Goal: Information Seeking & Learning: Learn about a topic

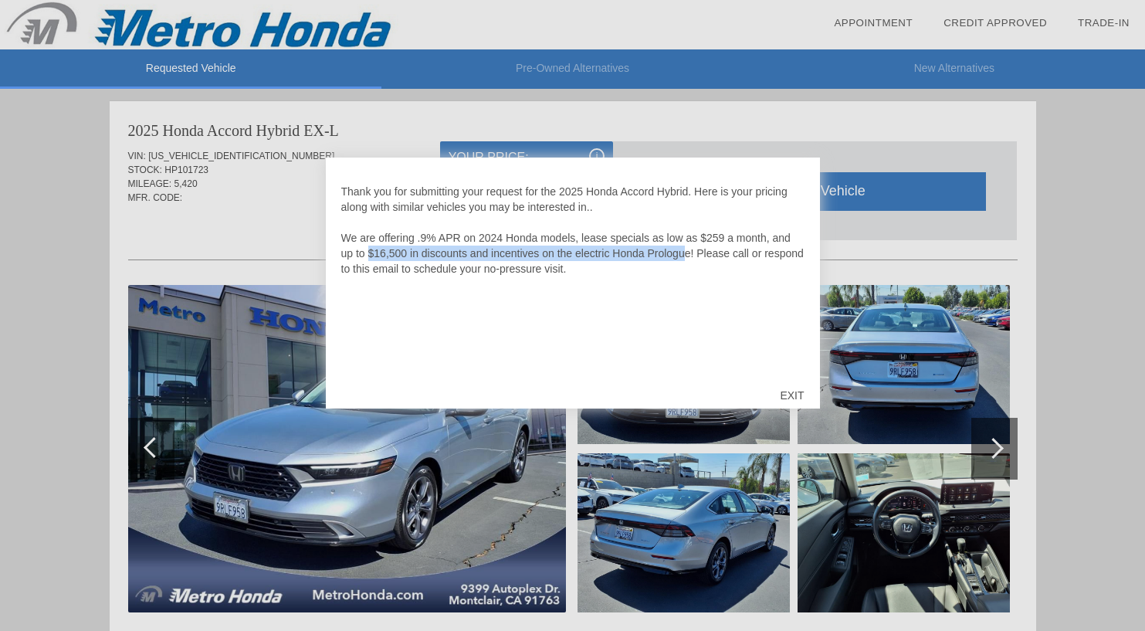
drag, startPoint x: 371, startPoint y: 255, endPoint x: 690, endPoint y: 257, distance: 318.9
click at [690, 257] on p "Thank you for submitting your request for the 2025 Honda Accord Hybrid. Here is…" at bounding box center [572, 230] width 463 height 93
click at [673, 291] on div "Thank you for submitting your request for the 2025 Honda Accord Hybrid. Here is…" at bounding box center [572, 273] width 463 height 201
drag, startPoint x: 616, startPoint y: 255, endPoint x: 696, endPoint y: 255, distance: 79.5
click at [696, 255] on p "Thank you for submitting your request for the 2025 Honda Accord Hybrid. Here is…" at bounding box center [572, 230] width 463 height 93
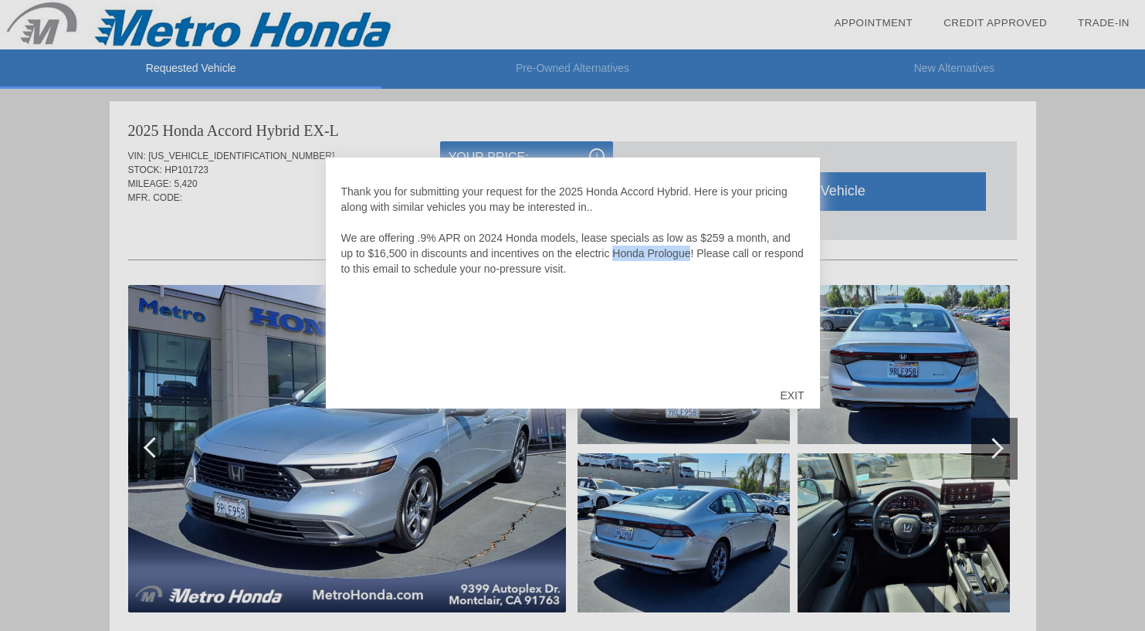
copy p "Honda Prologue"
click at [696, 321] on div "Thank you for submitting your request for the 2025 Honda Accord Hybrid. Here is…" at bounding box center [572, 273] width 463 height 201
click at [798, 397] on div "EXIT" at bounding box center [791, 395] width 55 height 46
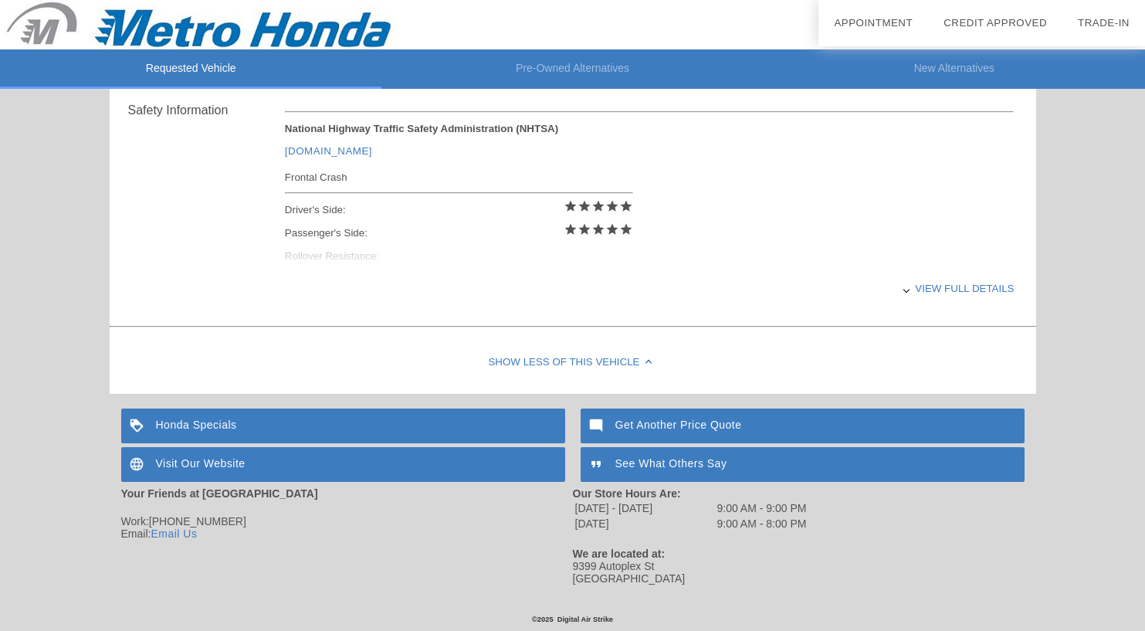
scroll to position [640, 0]
click at [523, 422] on div "Honda Specials" at bounding box center [343, 425] width 444 height 35
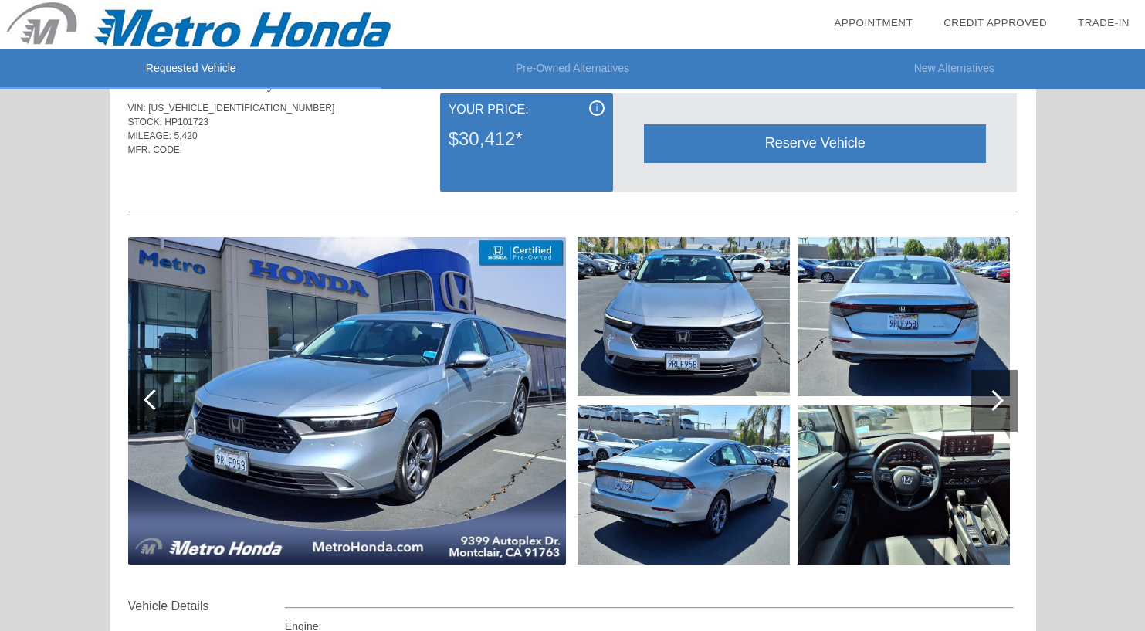
scroll to position [22, 0]
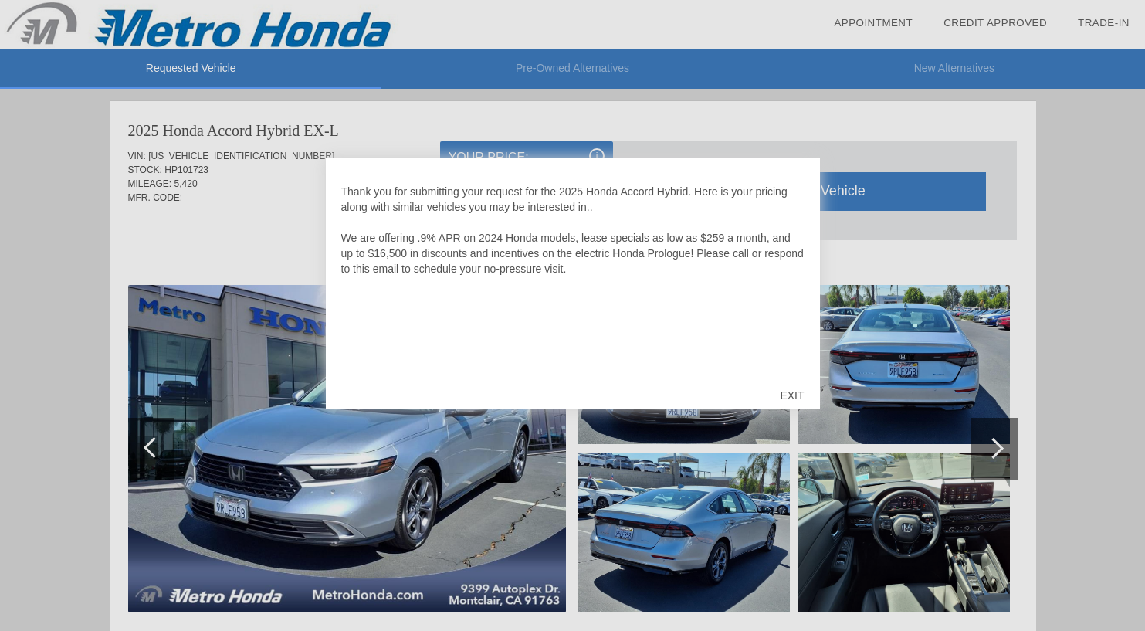
click at [795, 398] on div "EXIT" at bounding box center [791, 395] width 55 height 46
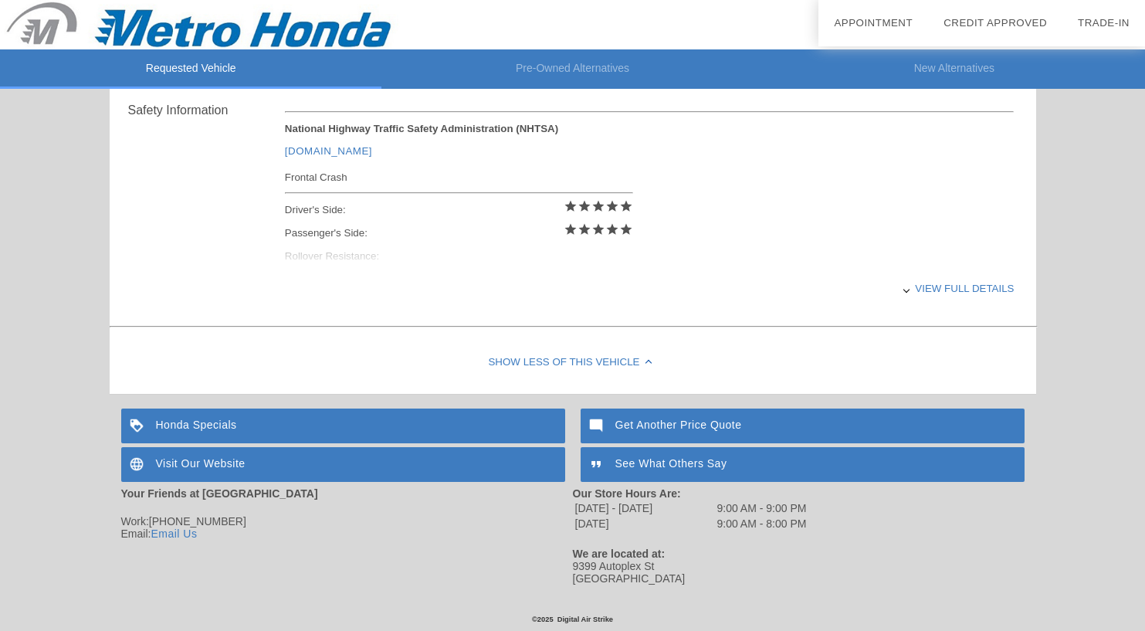
scroll to position [640, 0]
click at [938, 291] on div "View full details" at bounding box center [650, 288] width 730 height 38
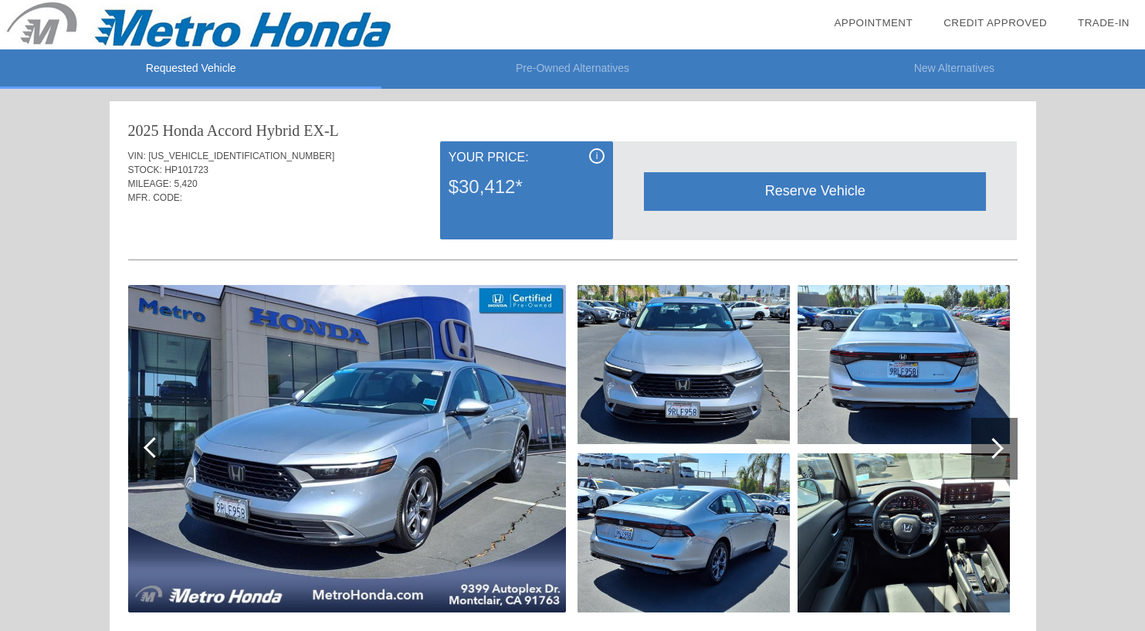
scroll to position [0, 0]
